Goal: Transaction & Acquisition: Book appointment/travel/reservation

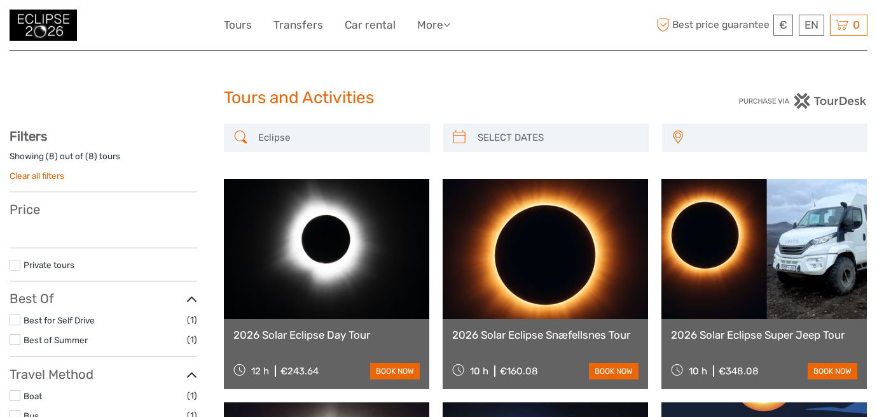
select select
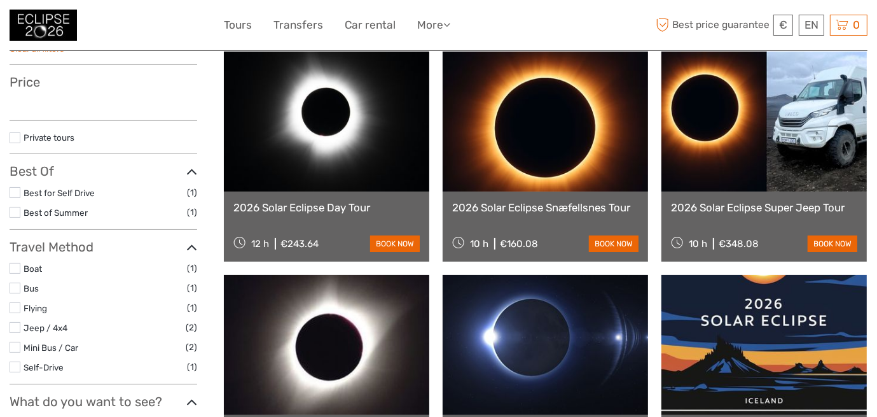
select select
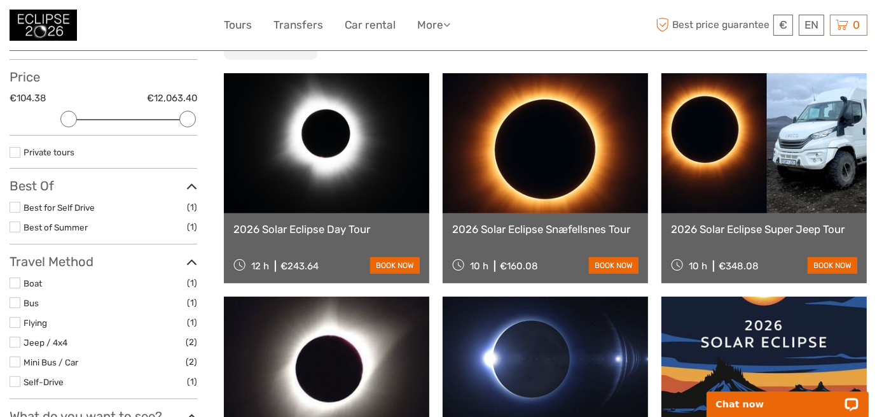
scroll to position [127, 0]
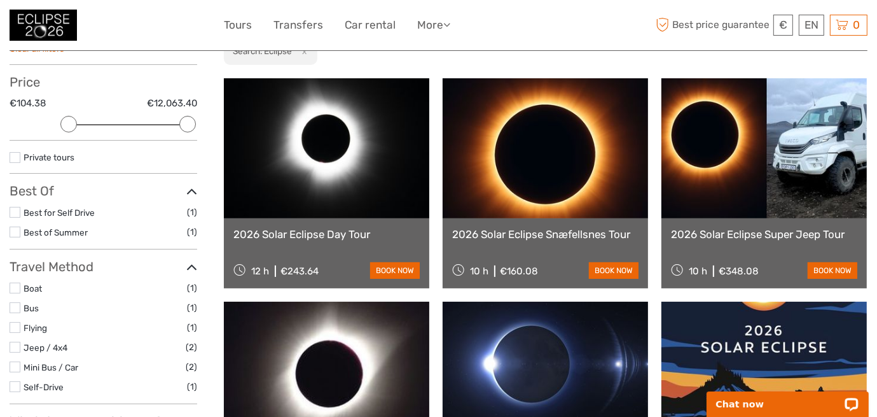
click at [342, 234] on link "2026 Solar Eclipse Day Tour" at bounding box center [327, 234] width 186 height 13
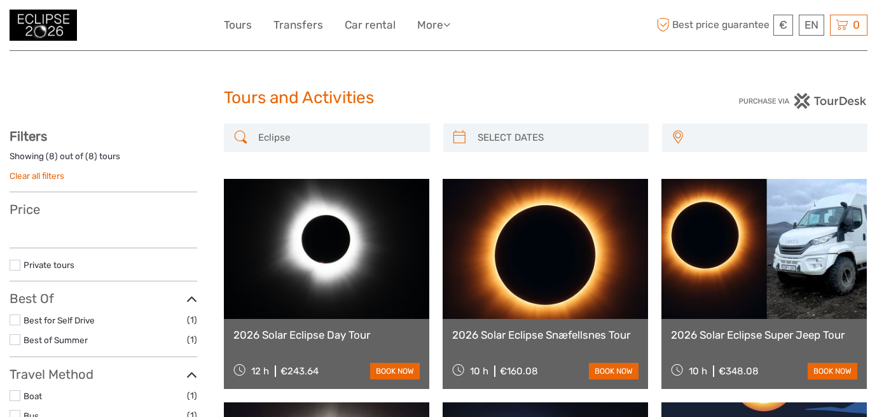
select select
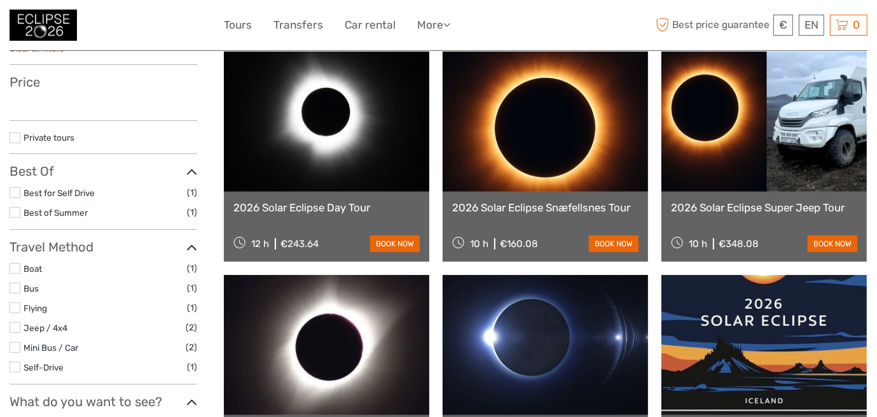
select select
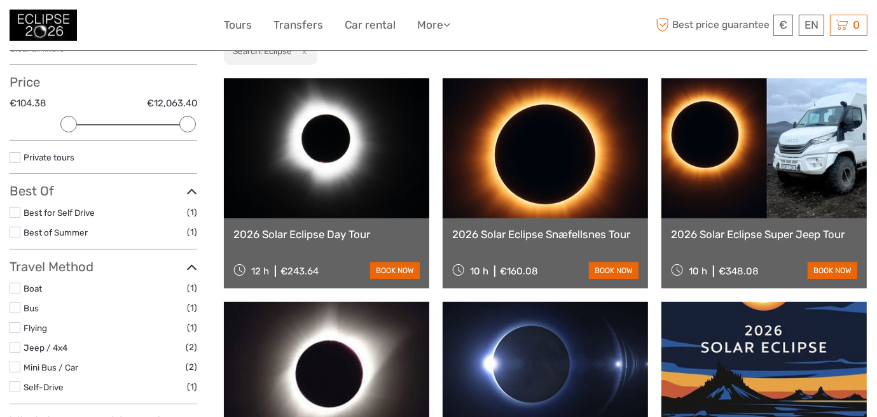
click at [502, 207] on link at bounding box center [546, 148] width 206 height 140
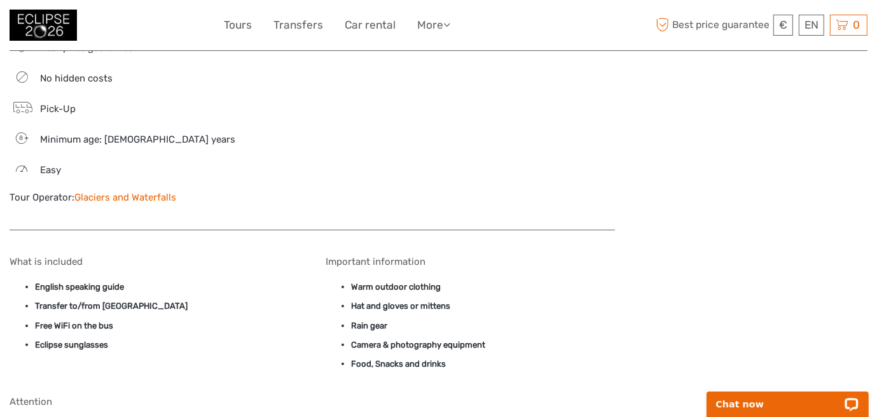
scroll to position [1272, 0]
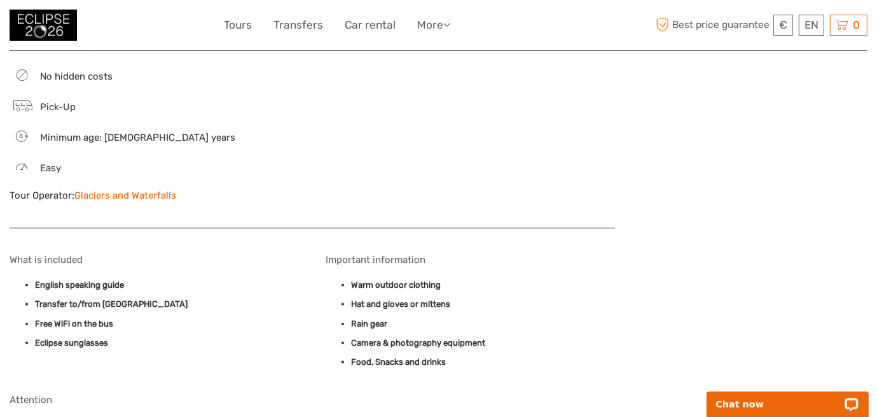
click at [113, 190] on link "Glaciers and Waterfalls" at bounding box center [125, 195] width 102 height 11
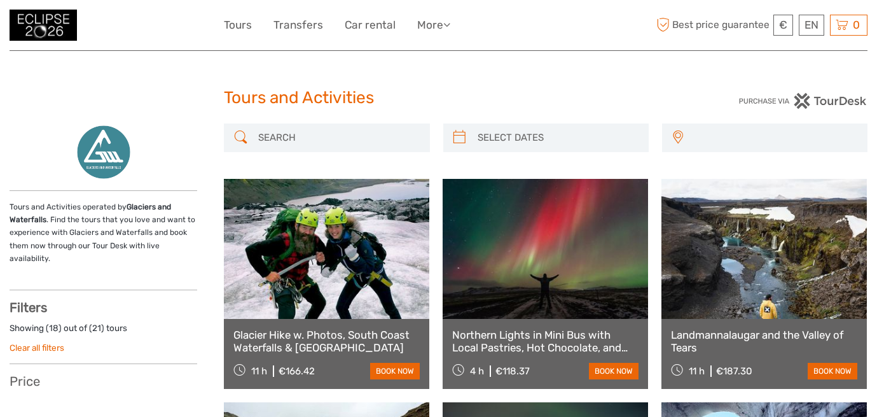
select select
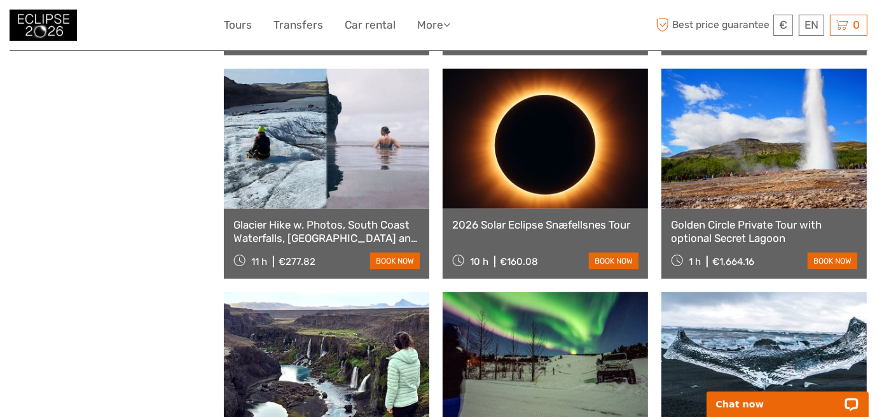
scroll to position [891, 0]
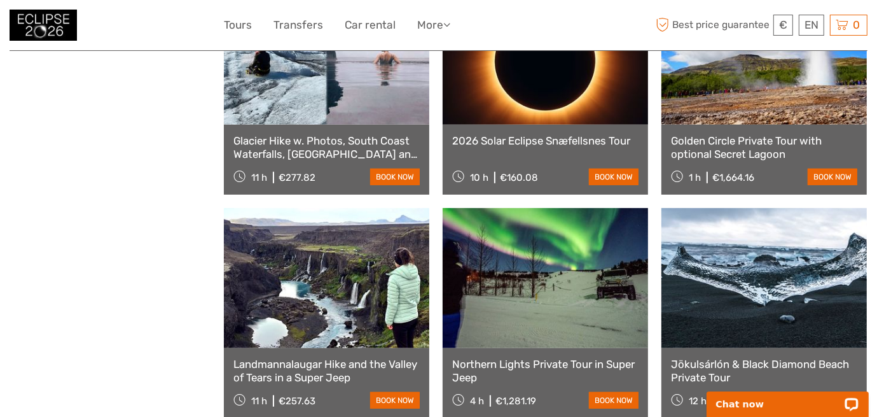
click at [468, 140] on link "2026 Solar Eclipse Snæfellsnes Tour" at bounding box center [545, 140] width 186 height 13
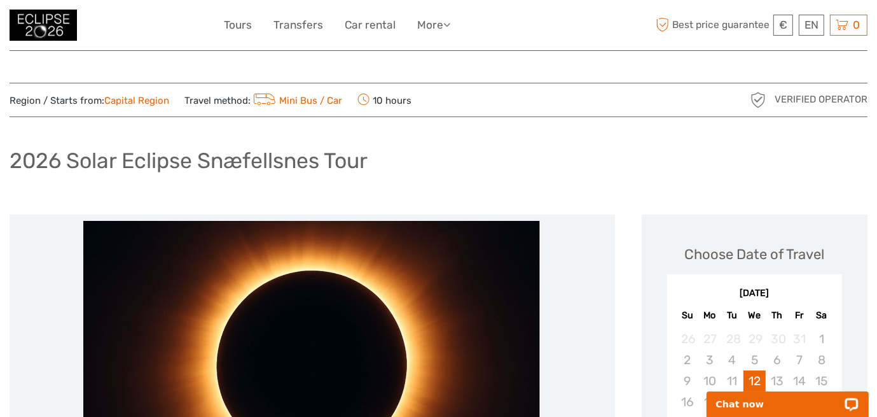
click at [303, 96] on link "Mini Bus / Car" at bounding box center [297, 100] width 92 height 11
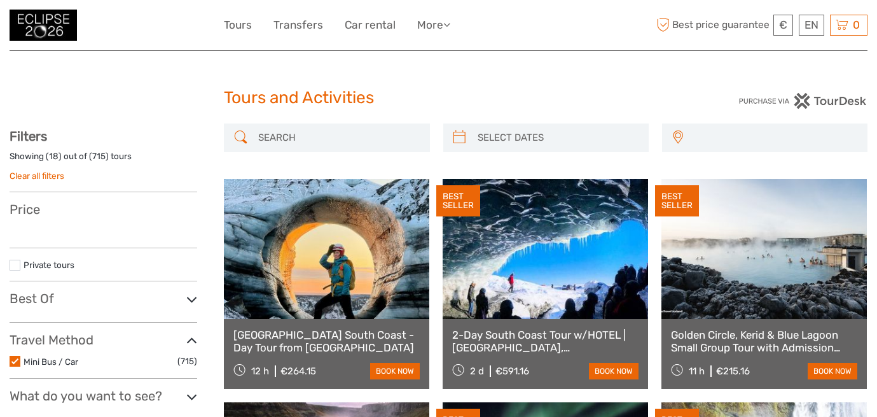
select select
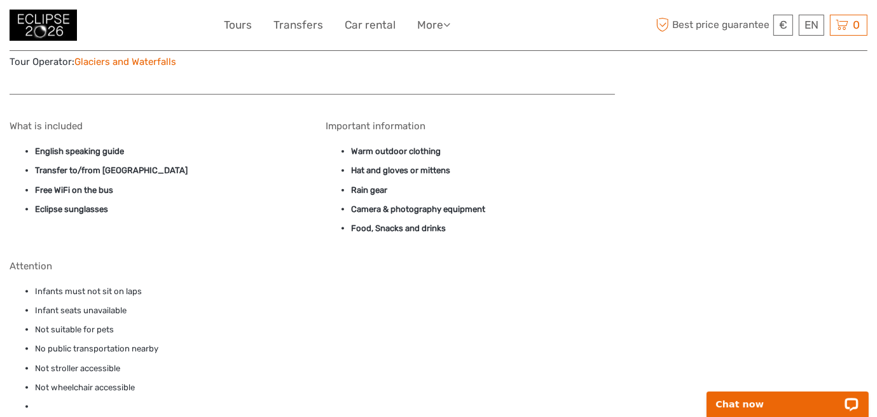
scroll to position [1302, 0]
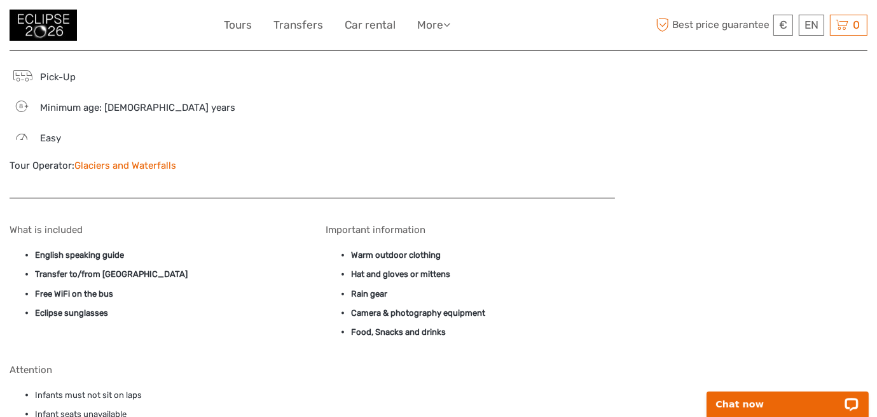
click at [77, 160] on link "Glaciers and Waterfalls" at bounding box center [125, 165] width 102 height 11
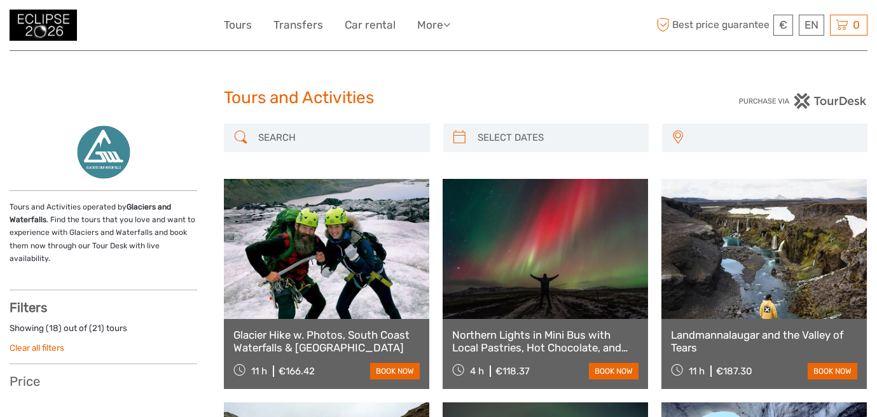
select select
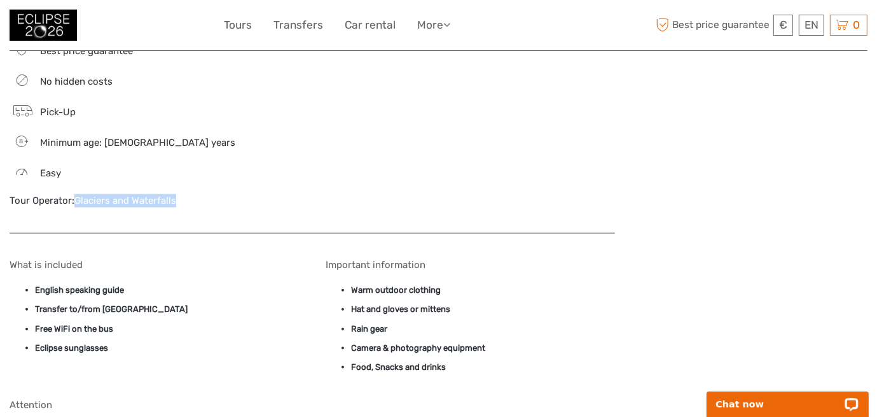
drag, startPoint x: 183, startPoint y: 185, endPoint x: 76, endPoint y: 172, distance: 107.7
click at [76, 172] on div "Best price guarantee No hidden costs Pick-Up 8 Minimum age: 8 years Easy Tour O…" at bounding box center [154, 130] width 289 height 179
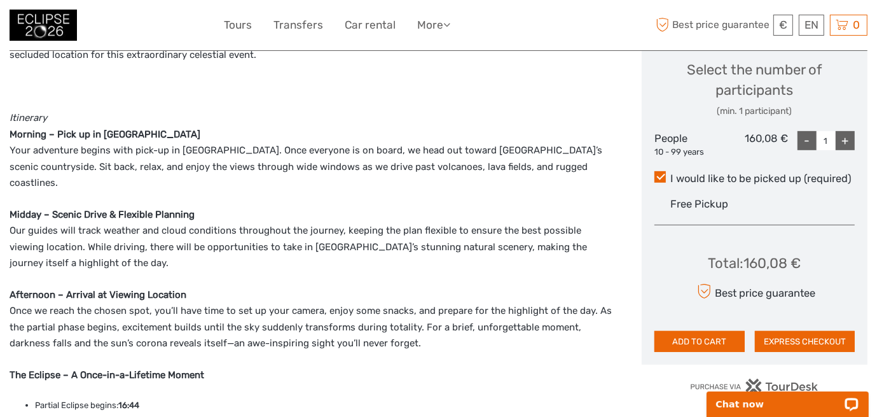
scroll to position [568, 0]
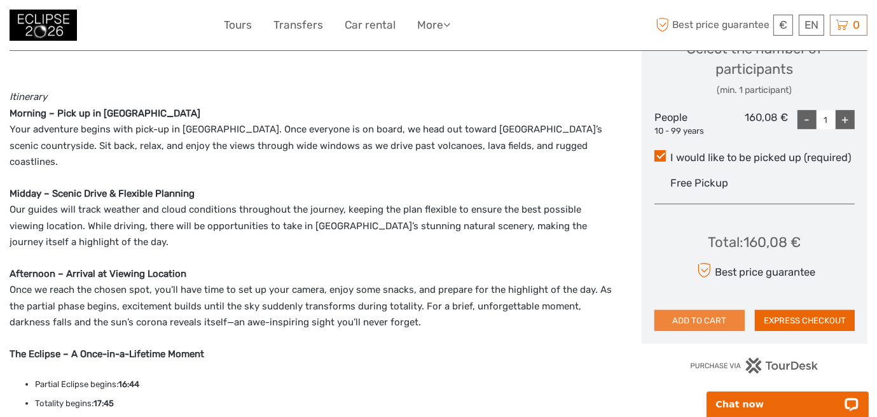
click at [669, 324] on button "ADD TO CART" at bounding box center [700, 321] width 90 height 22
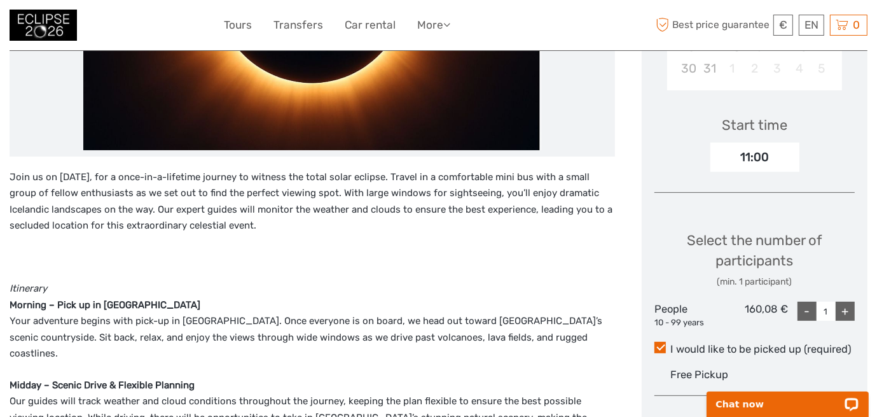
scroll to position [59, 0]
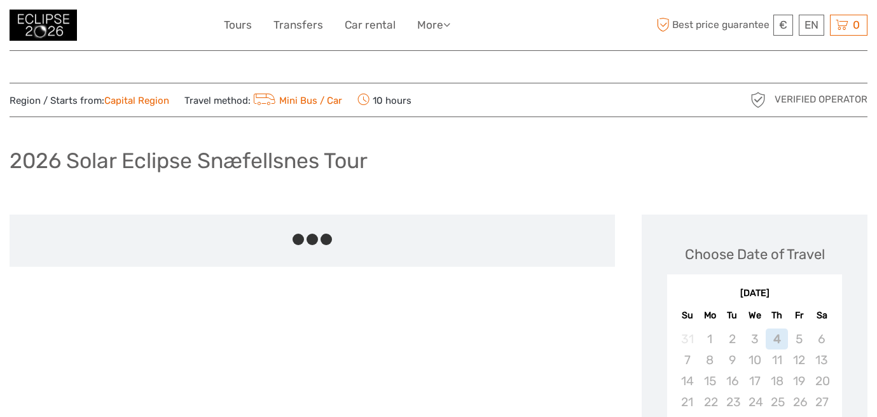
scroll to position [1272, 0]
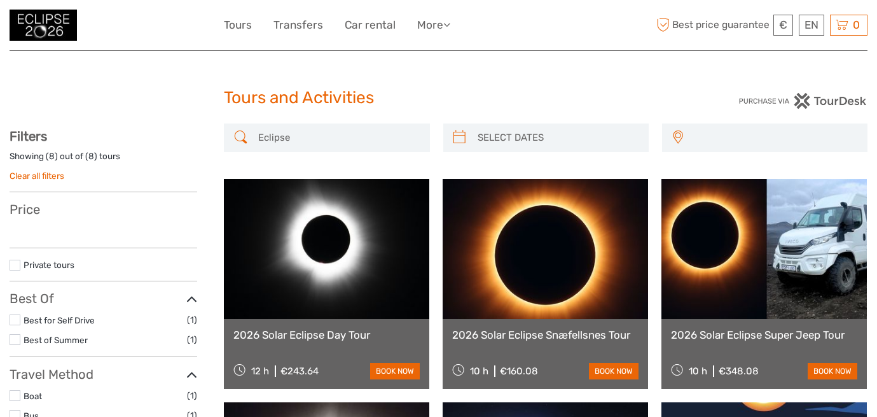
select select
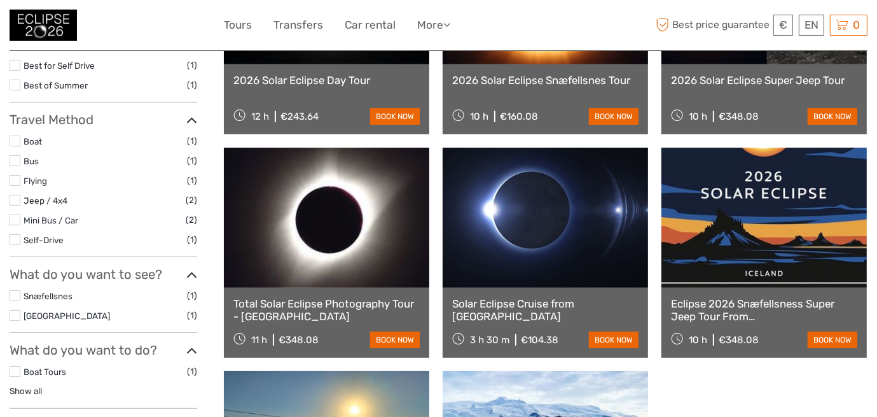
select select
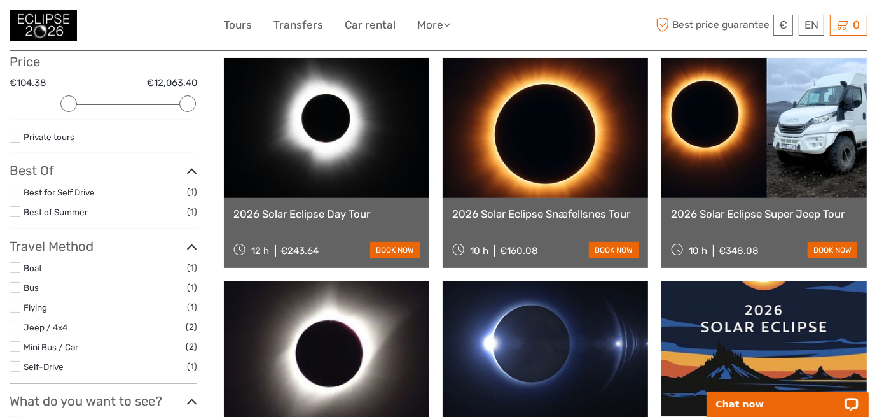
scroll to position [147, 0]
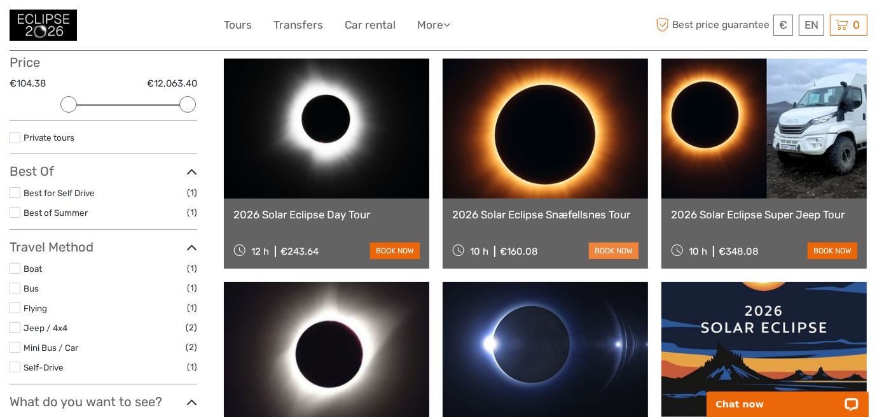
click at [606, 244] on link "book now" at bounding box center [614, 250] width 50 height 17
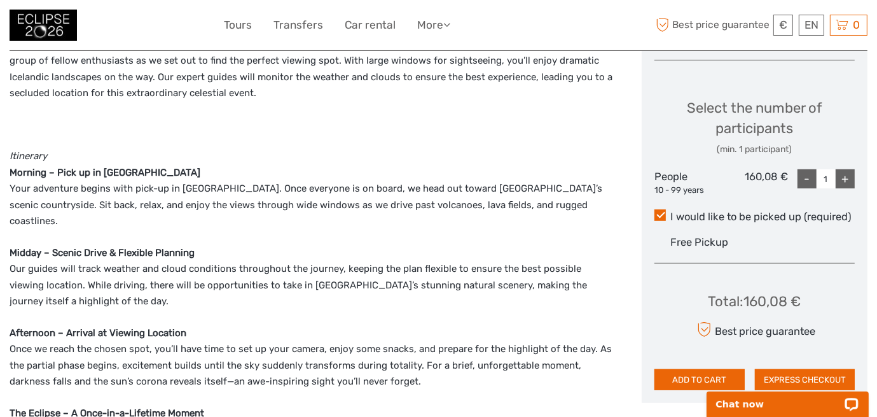
scroll to position [636, 0]
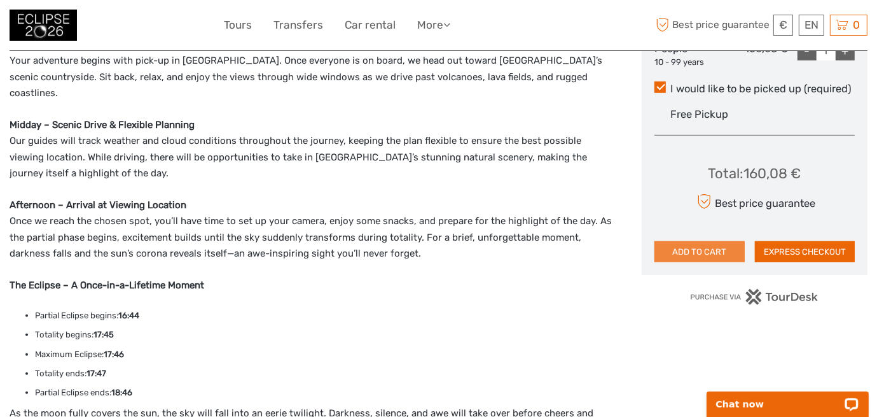
click at [706, 258] on button "ADD TO CART" at bounding box center [700, 252] width 90 height 22
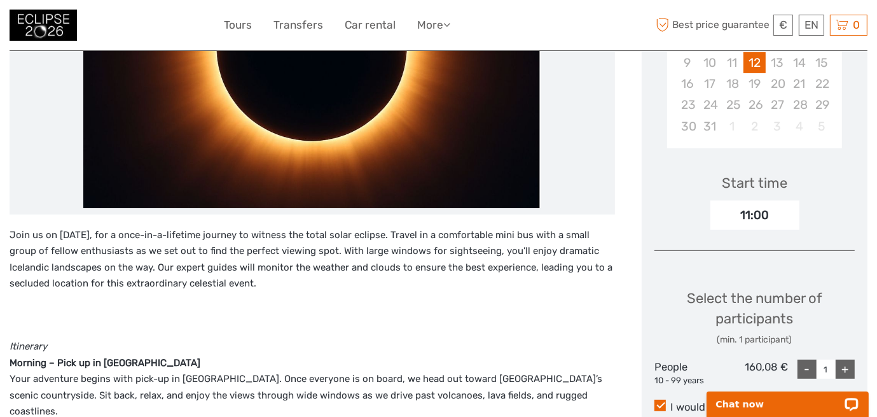
scroll to position [64, 0]
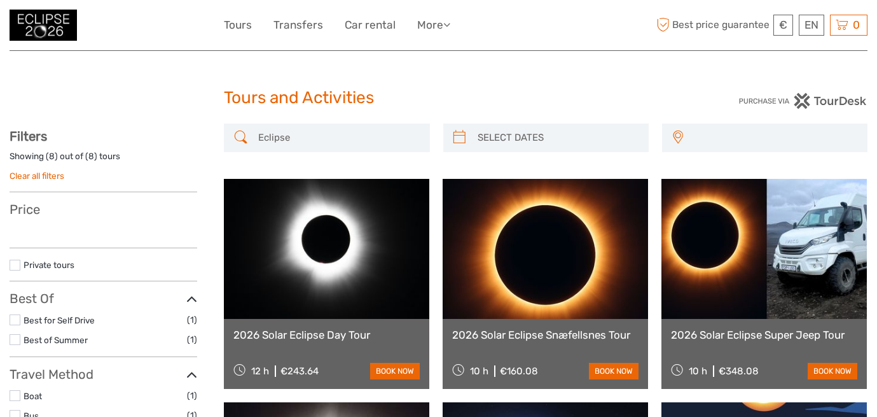
select select
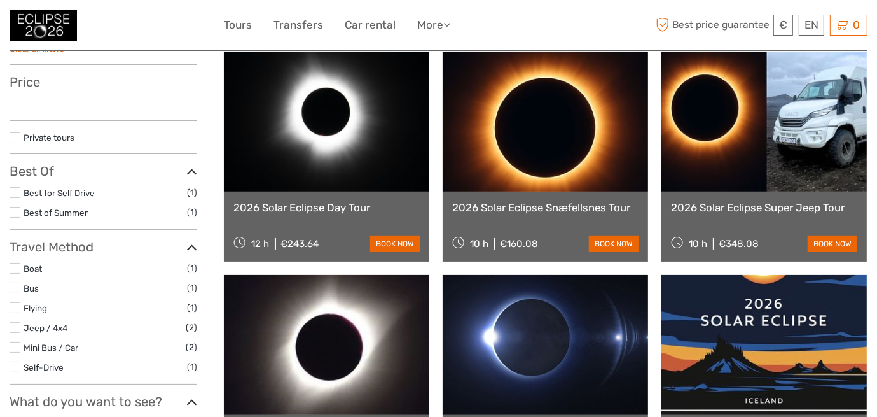
select select
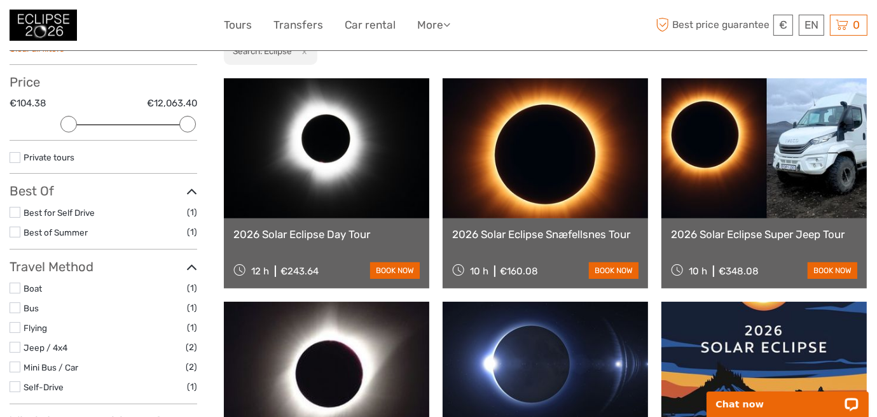
click at [748, 234] on link "2026 Solar Eclipse Super Jeep Tour" at bounding box center [764, 234] width 186 height 13
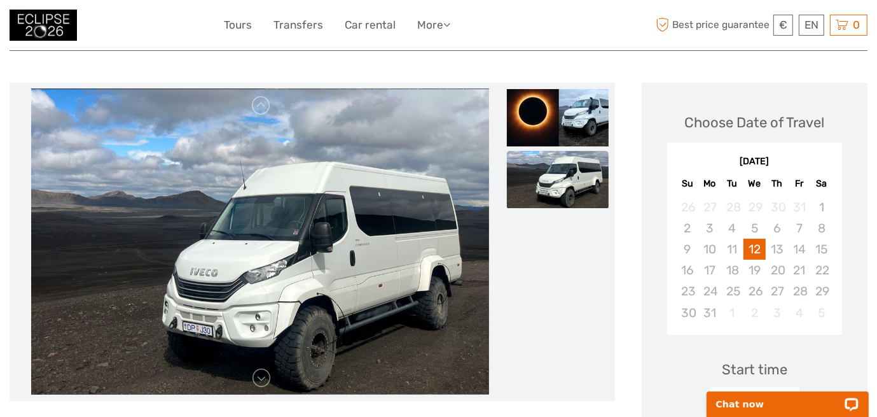
scroll to position [127, 0]
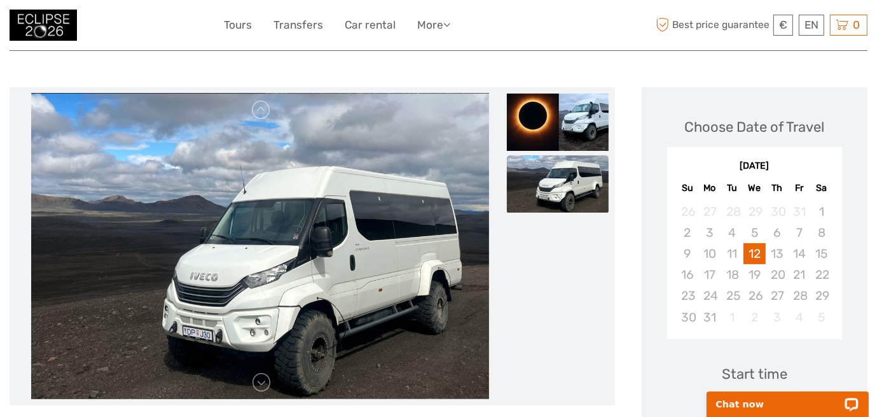
click at [303, 233] on img at bounding box center [260, 246] width 458 height 305
drag, startPoint x: 206, startPoint y: 235, endPoint x: 220, endPoint y: 239, distance: 14.4
click at [206, 236] on img at bounding box center [260, 246] width 458 height 305
click at [536, 180] on img at bounding box center [558, 183] width 102 height 57
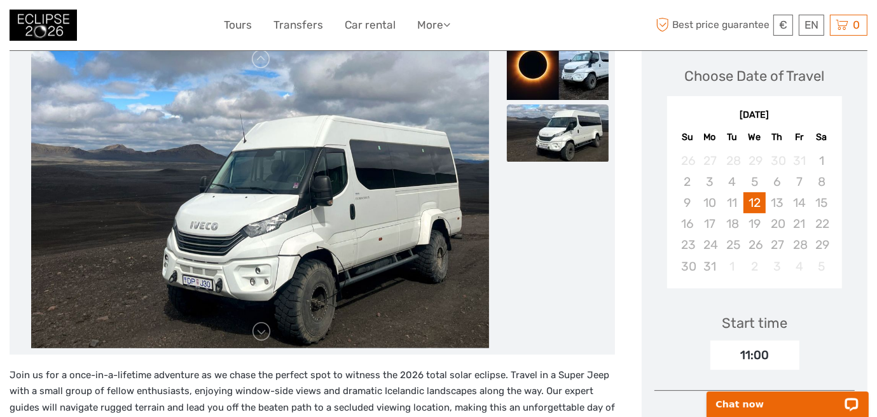
scroll to position [254, 0]
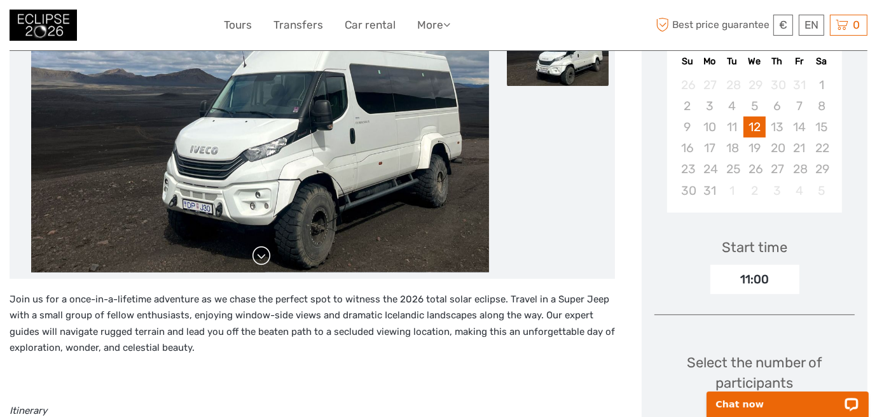
click at [266, 258] on link at bounding box center [261, 256] width 20 height 20
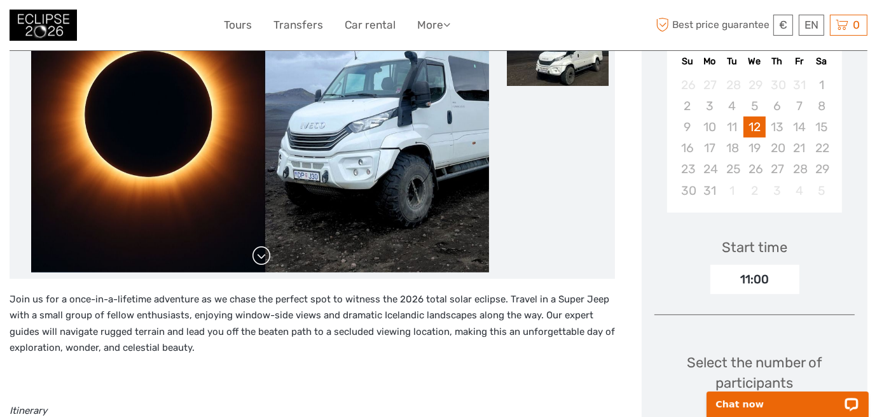
click at [266, 258] on link at bounding box center [261, 256] width 20 height 20
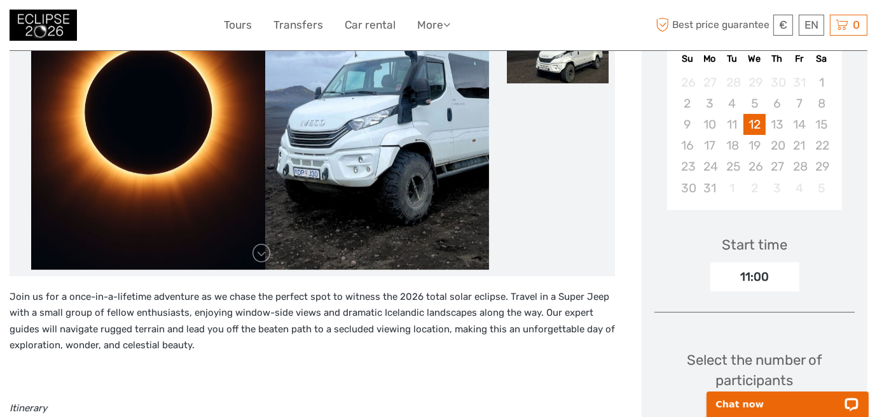
scroll to position [66, 0]
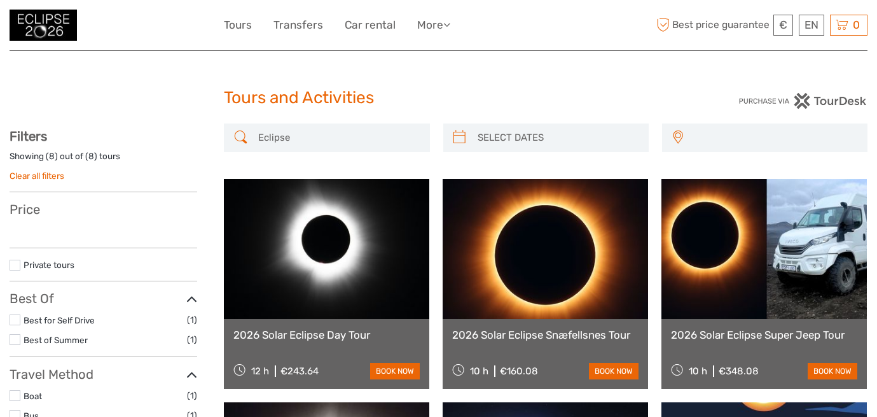
select select
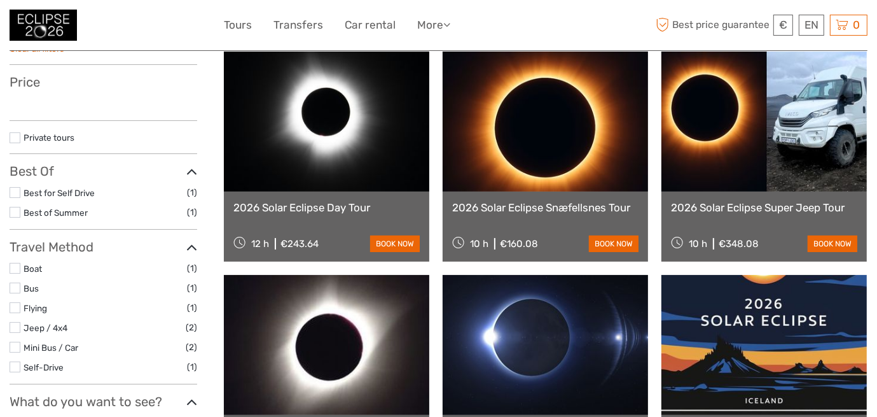
select select
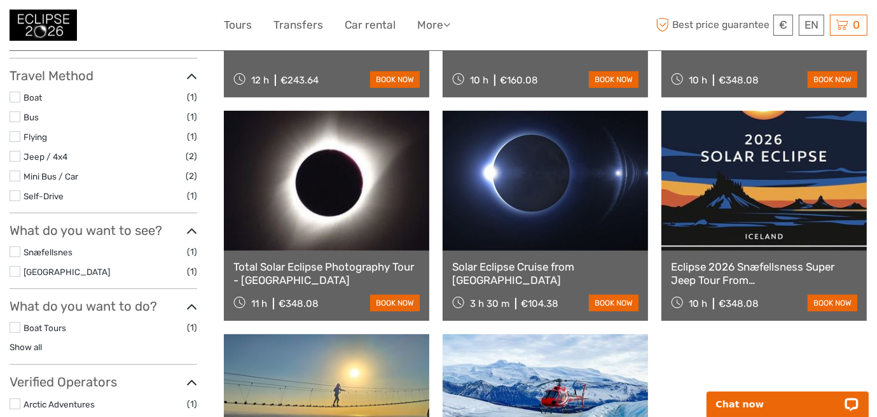
scroll to position [0, 0]
click at [748, 156] on link at bounding box center [765, 181] width 206 height 140
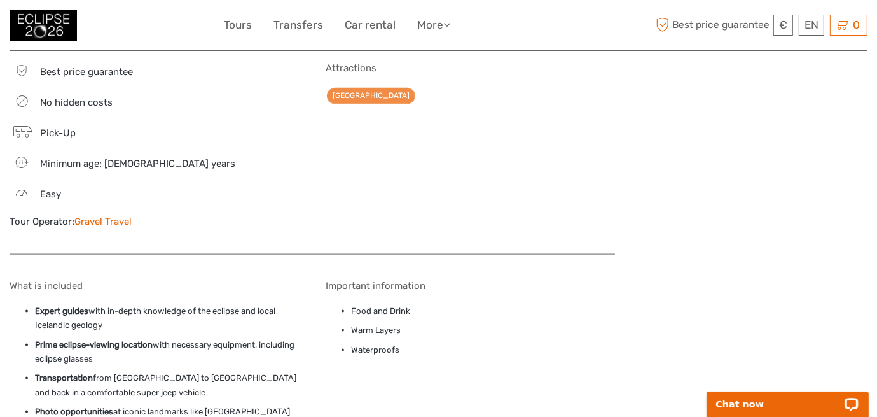
scroll to position [1526, 0]
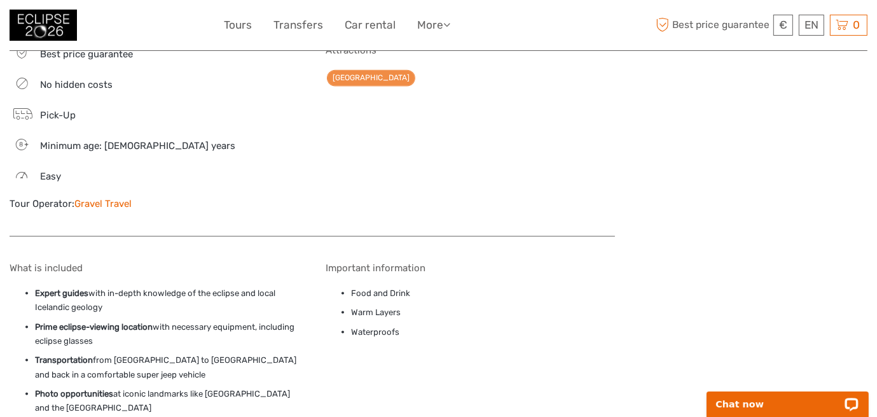
click at [95, 200] on link "Gravel Travel" at bounding box center [102, 203] width 57 height 11
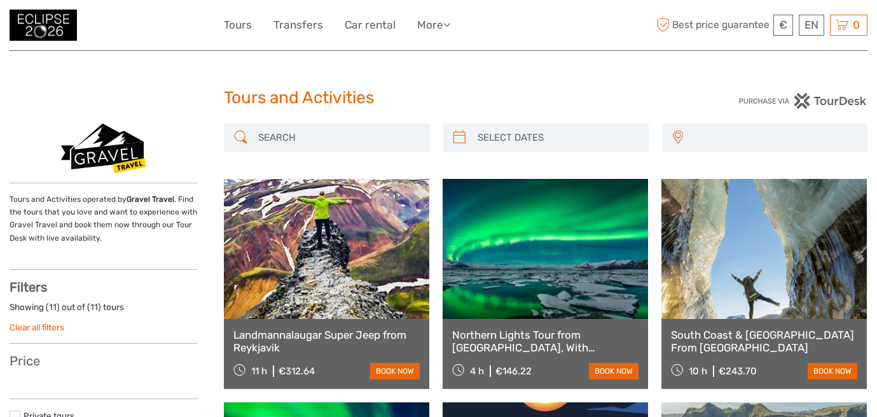
select select
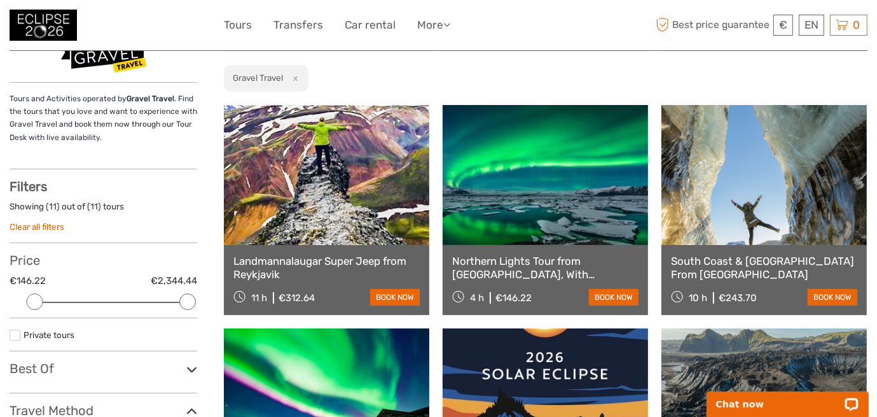
scroll to position [127, 0]
